Goal: Information Seeking & Learning: Learn about a topic

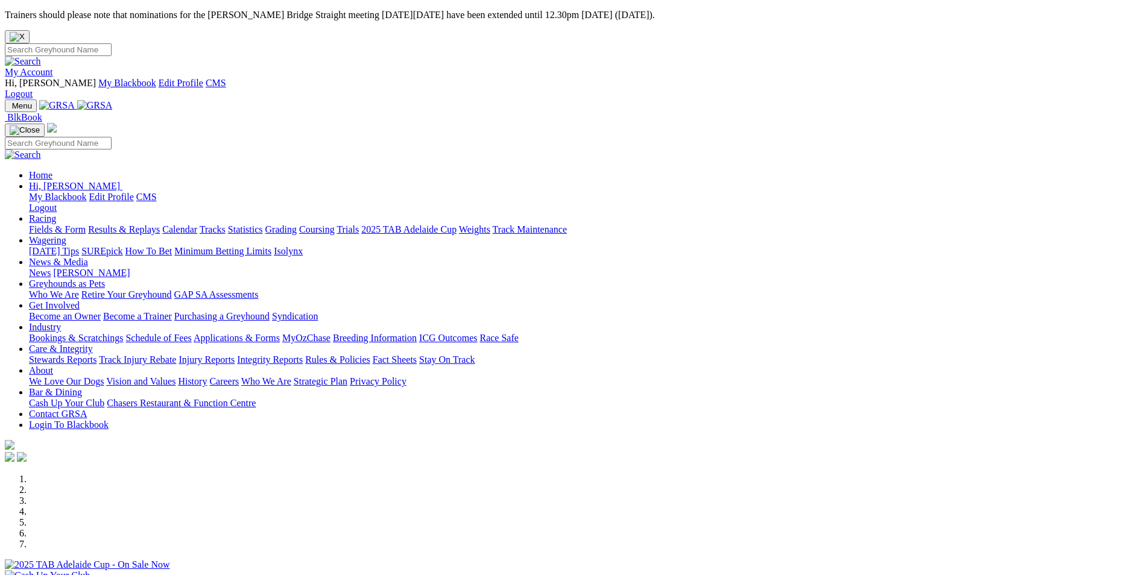
scroll to position [60, 0]
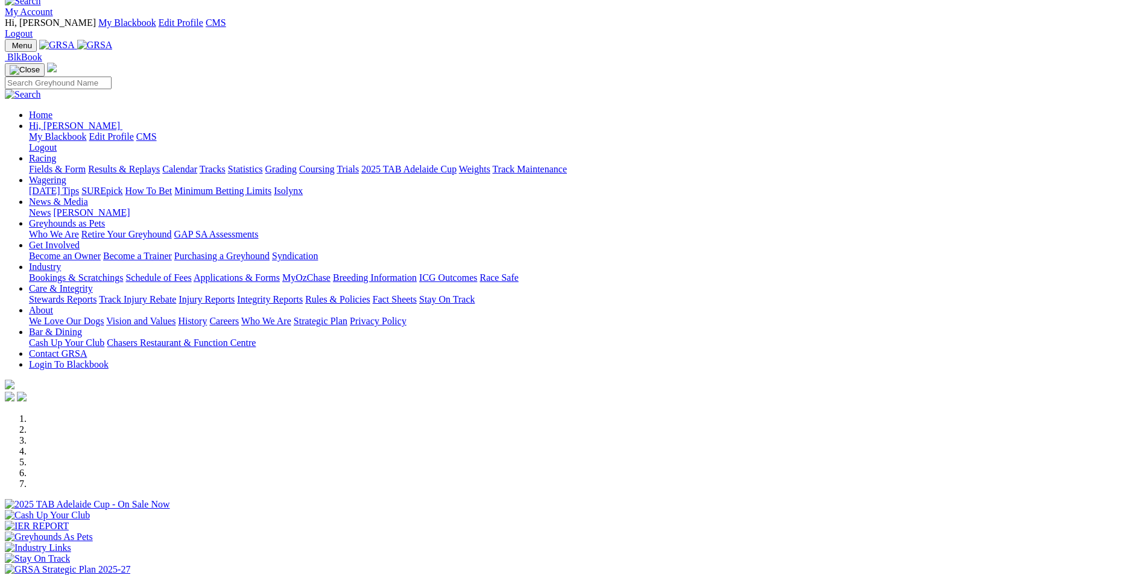
drag, startPoint x: 106, startPoint y: 118, endPoint x: 106, endPoint y: 106, distance: 12.1
click at [106, 414] on div "Previous Next" at bounding box center [572, 501] width 1135 height 174
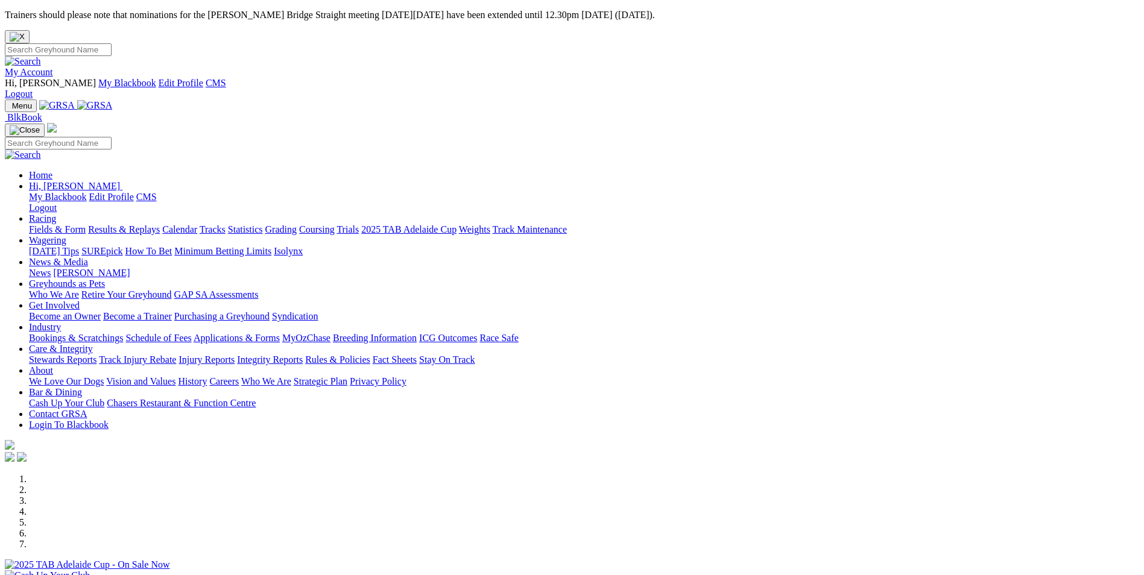
click at [53, 75] on img at bounding box center [53, 75] width 0 height 0
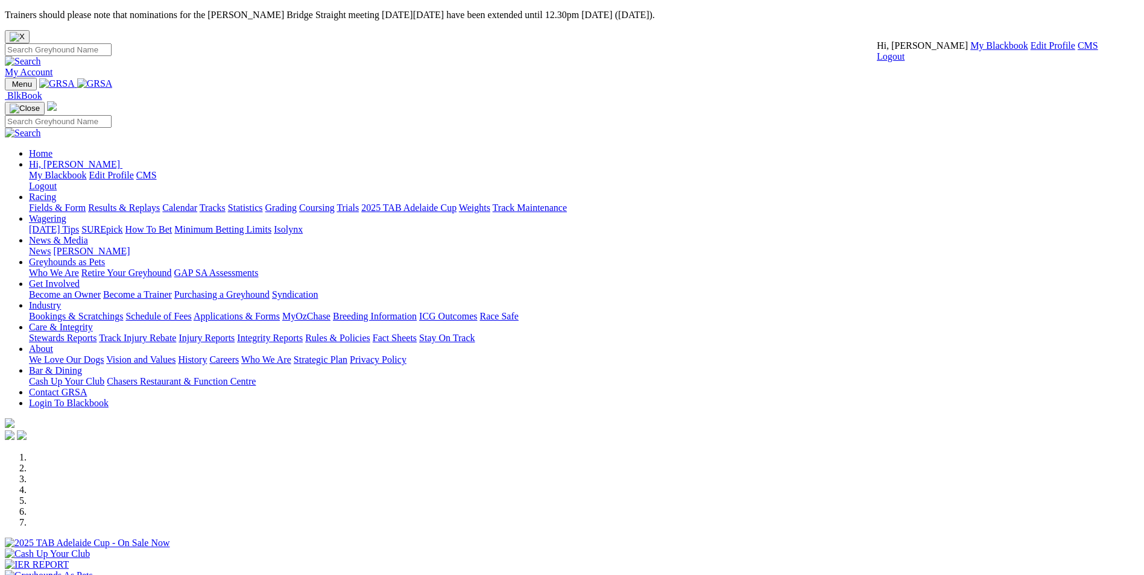
click at [1078, 51] on link "CMS" at bounding box center [1088, 45] width 21 height 10
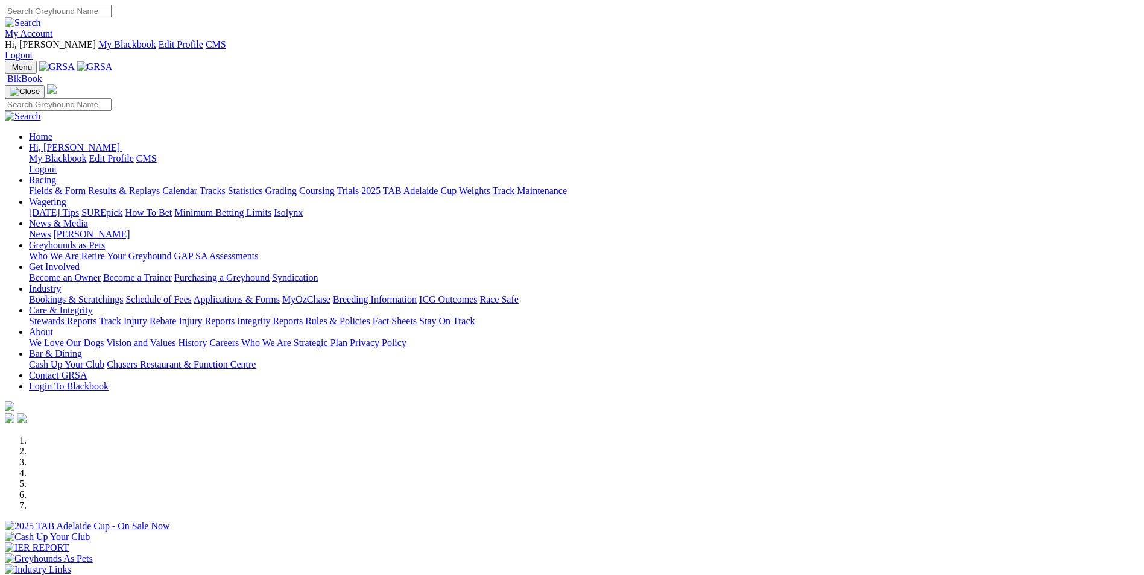
click at [66, 197] on link "Wagering" at bounding box center [47, 202] width 37 height 10
click at [122, 207] on link "SUREpick" at bounding box center [101, 212] width 41 height 10
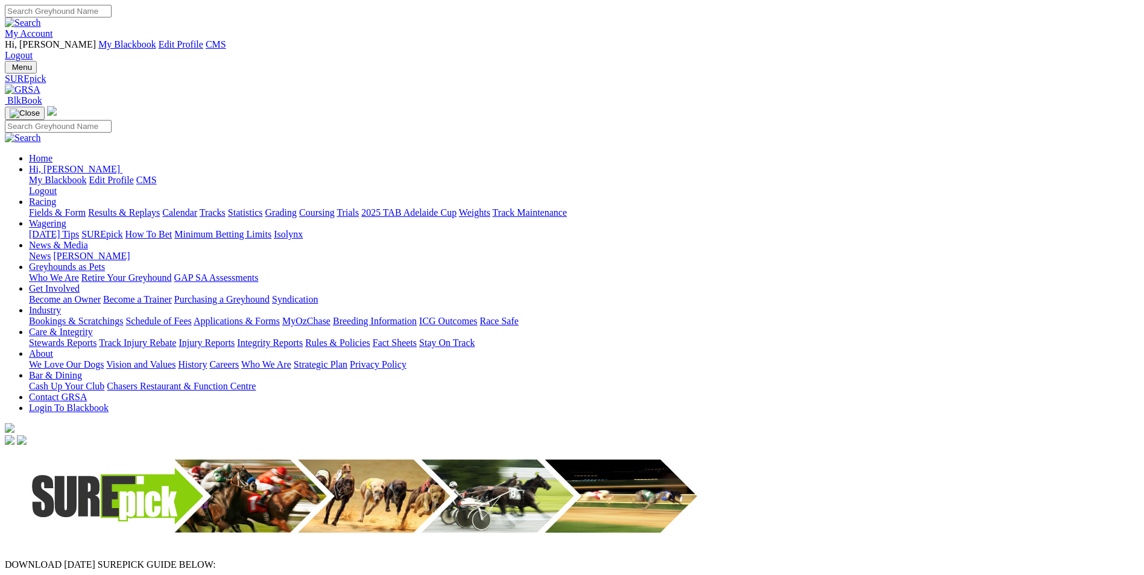
click at [40, 84] on img at bounding box center [23, 89] width 36 height 11
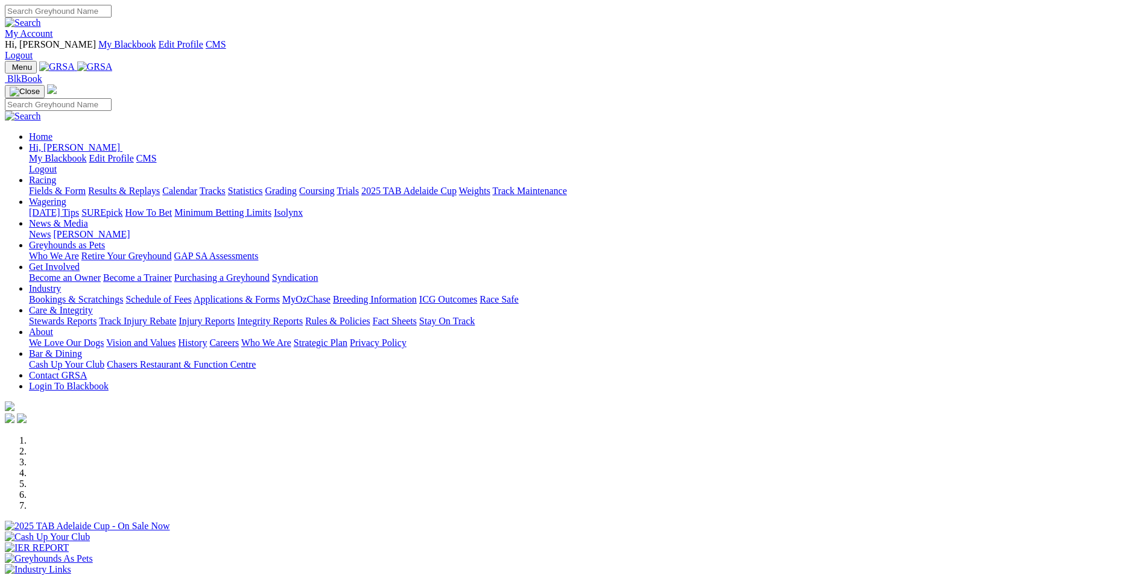
scroll to position [181, 0]
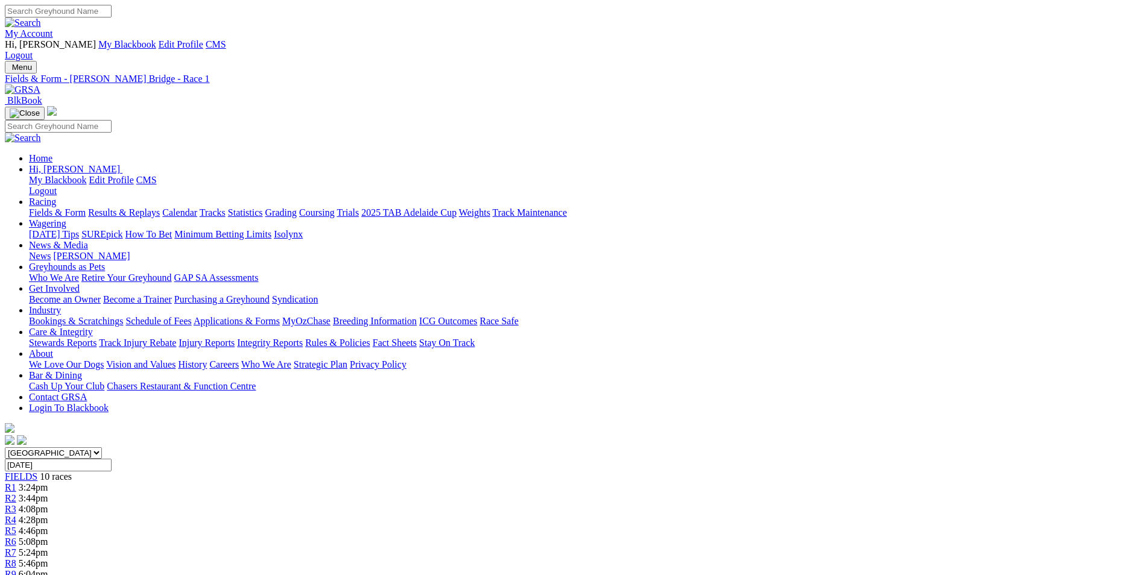
click at [40, 84] on img at bounding box center [23, 89] width 36 height 11
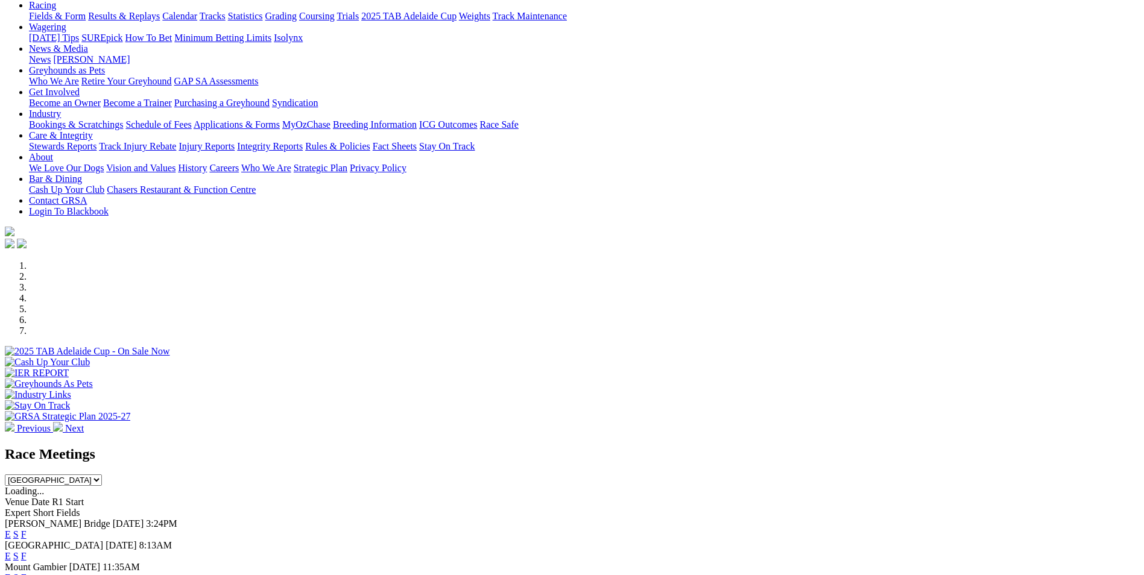
scroll to position [181, 0]
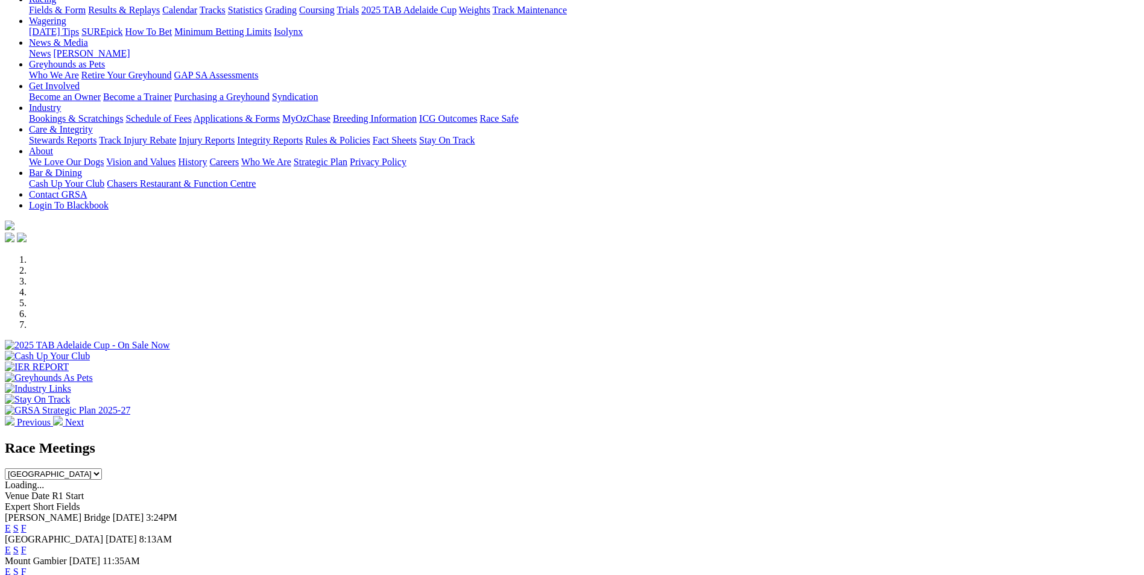
click at [11, 524] on link "E" at bounding box center [8, 529] width 6 height 10
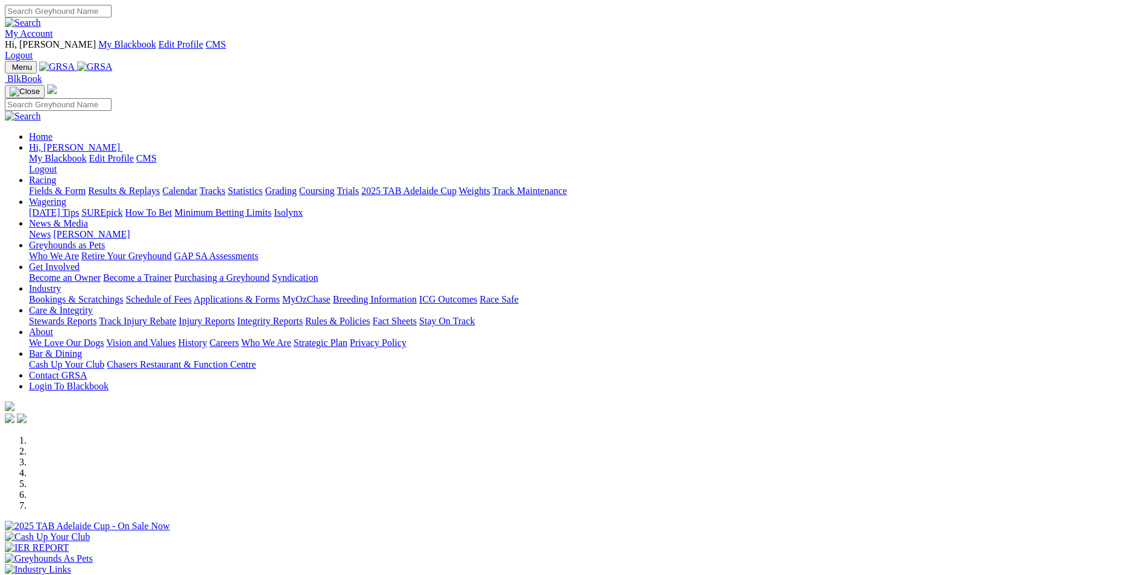
scroll to position [181, 0]
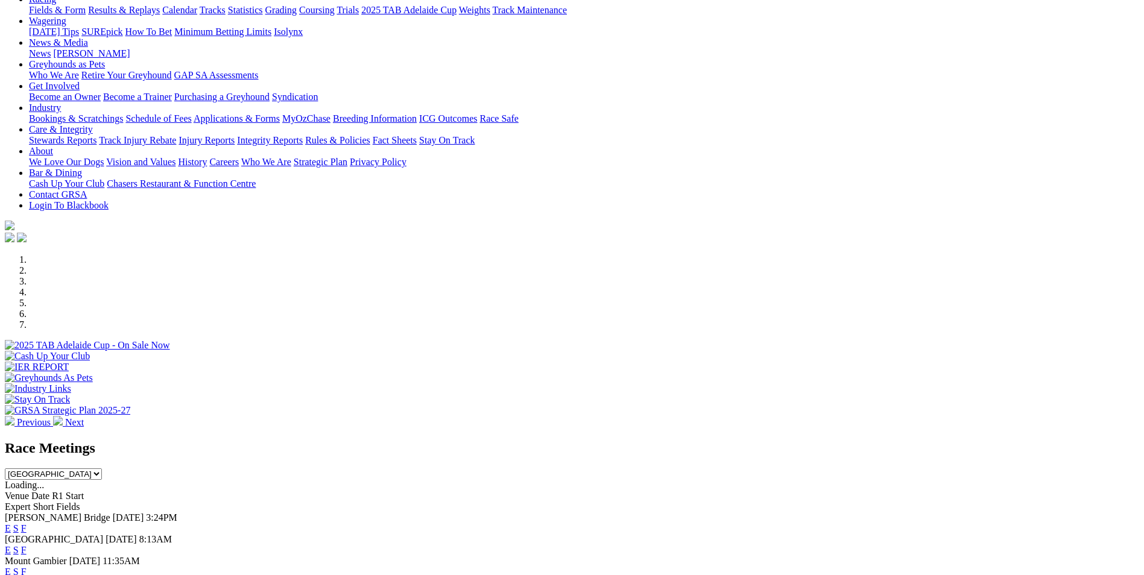
click at [11, 545] on link "E" at bounding box center [8, 550] width 6 height 10
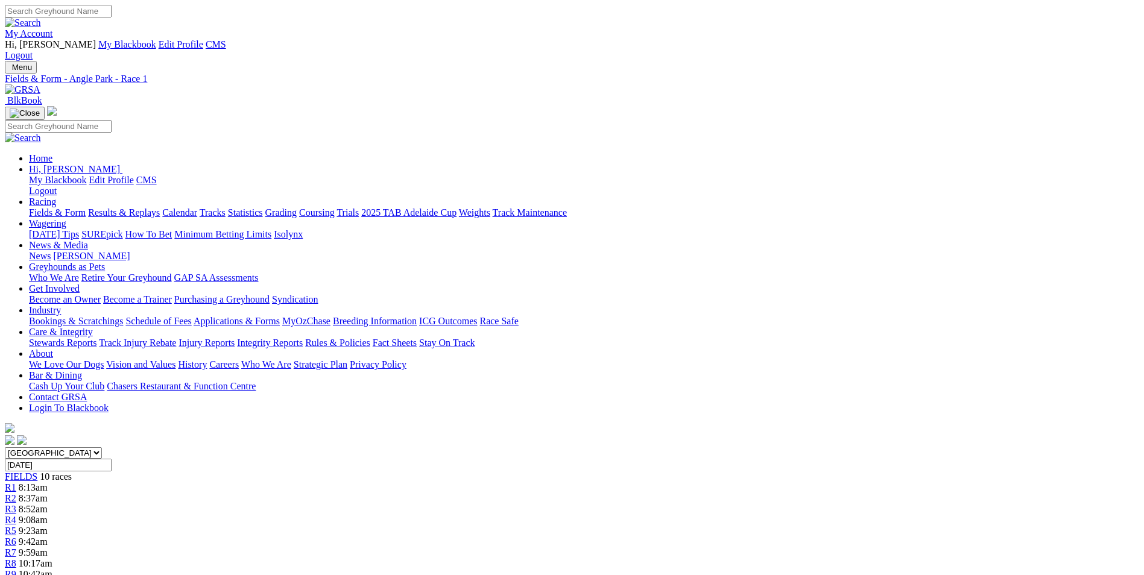
click at [40, 84] on img at bounding box center [23, 89] width 36 height 11
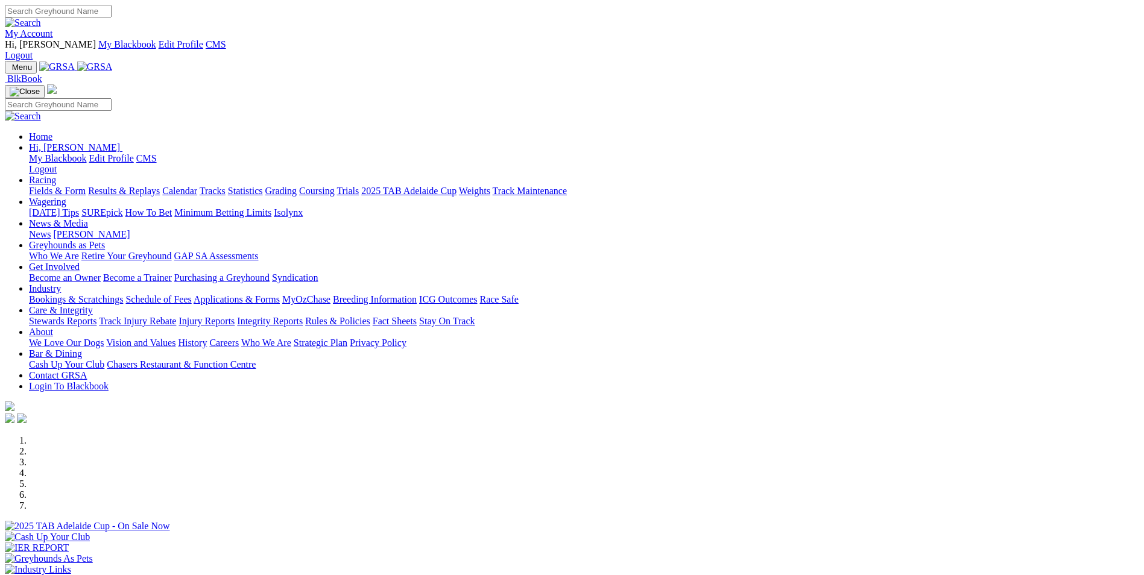
scroll to position [121, 0]
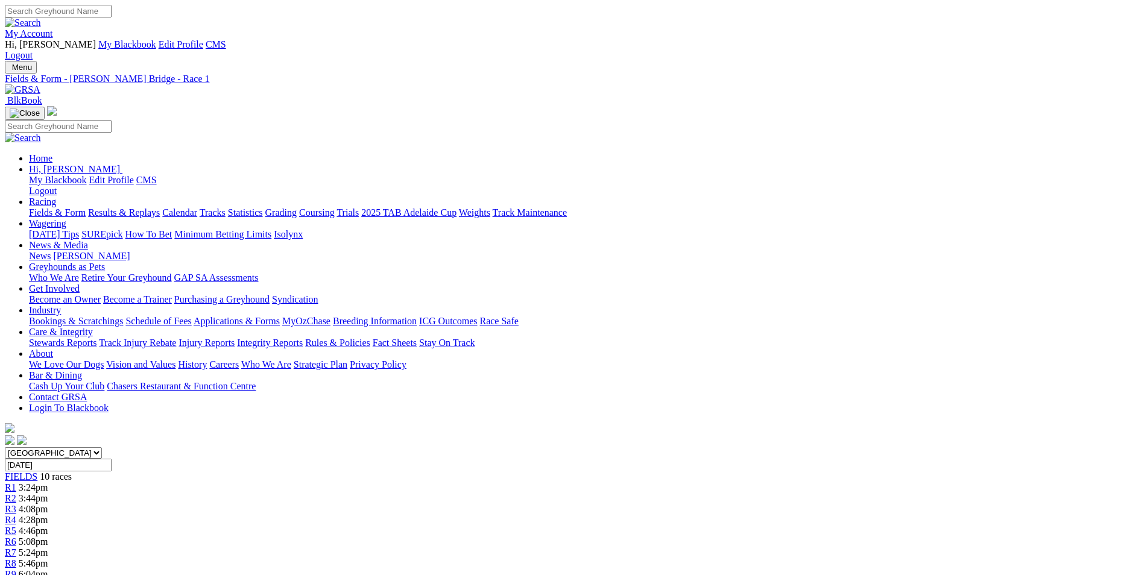
click at [40, 84] on img at bounding box center [23, 89] width 36 height 11
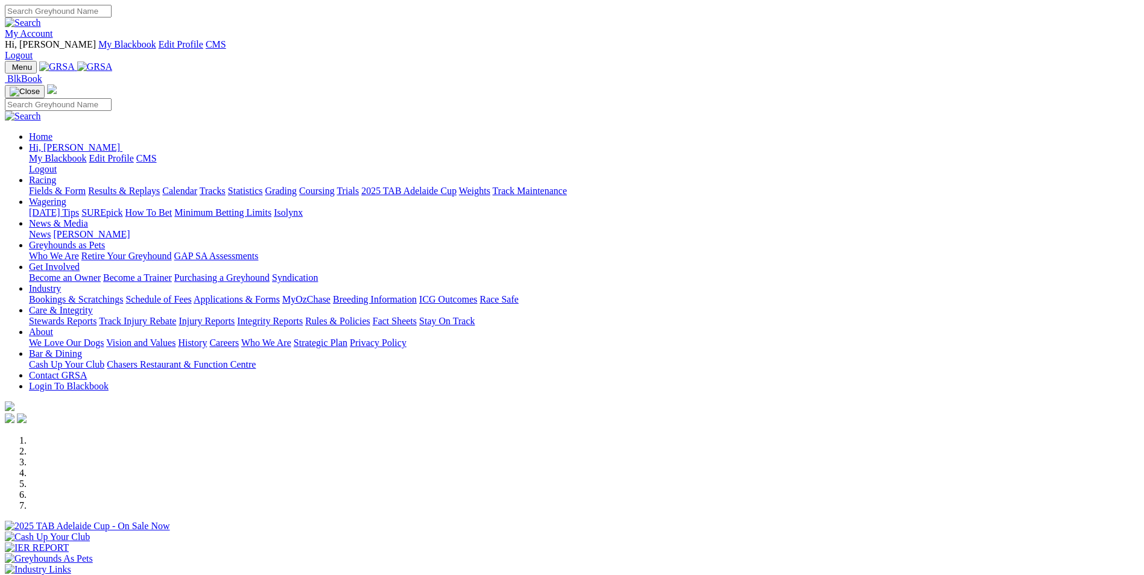
scroll to position [241, 0]
